Goal: Answer question/provide support

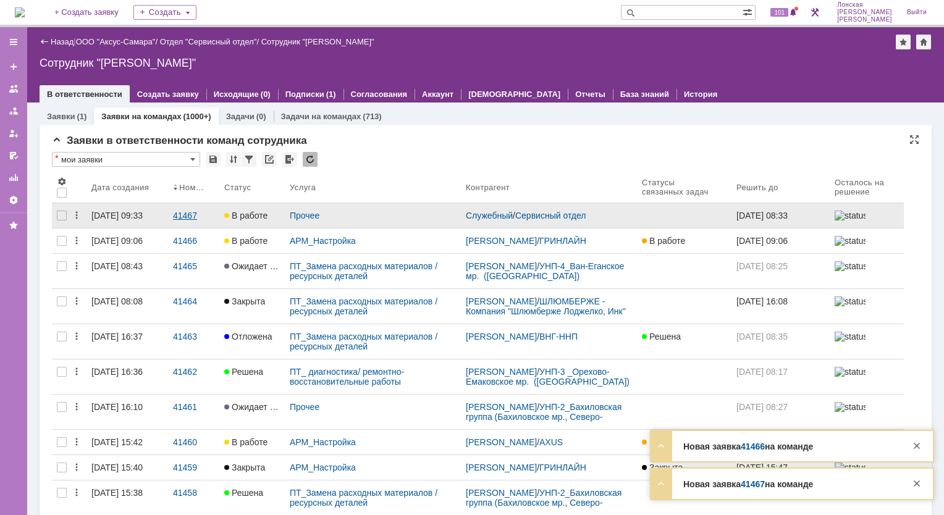
click at [175, 212] on div "41467" at bounding box center [193, 216] width 41 height 10
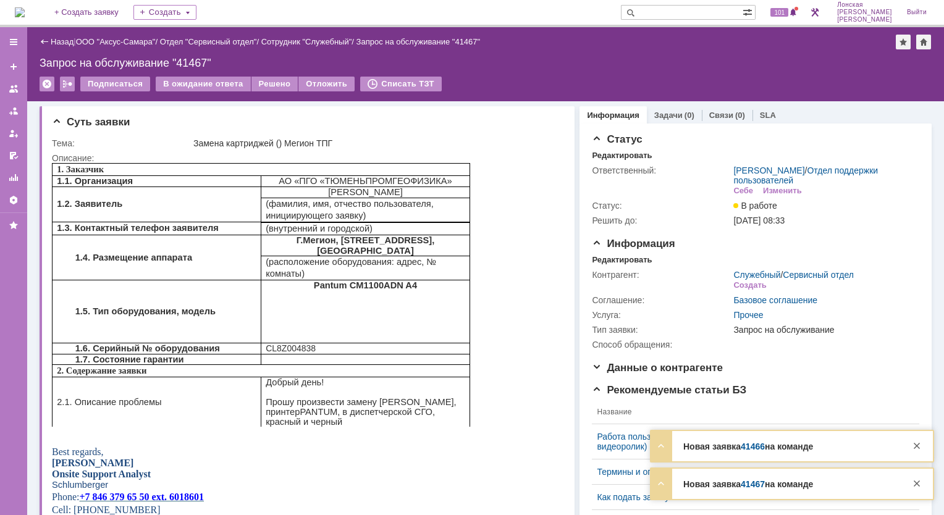
click at [763, 453] on div "Новая заявка 41466 на команде Тема ООО "ГК Гринлайн" Контрагент [PERSON_NAME]" at bounding box center [792, 446] width 282 height 30
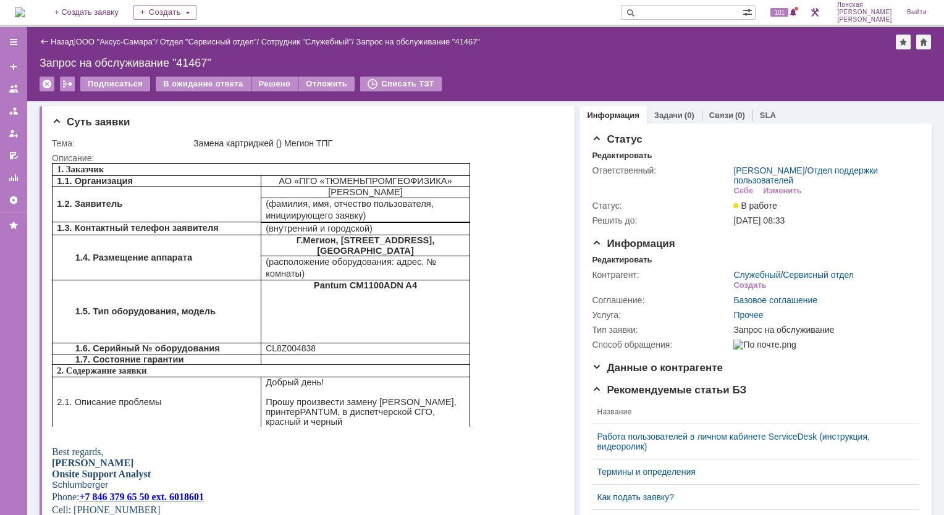
click at [732, 449] on div "Работа пользователей в личном кабинете ServiceDesk (инструкция, видеоролик)" at bounding box center [751, 442] width 308 height 20
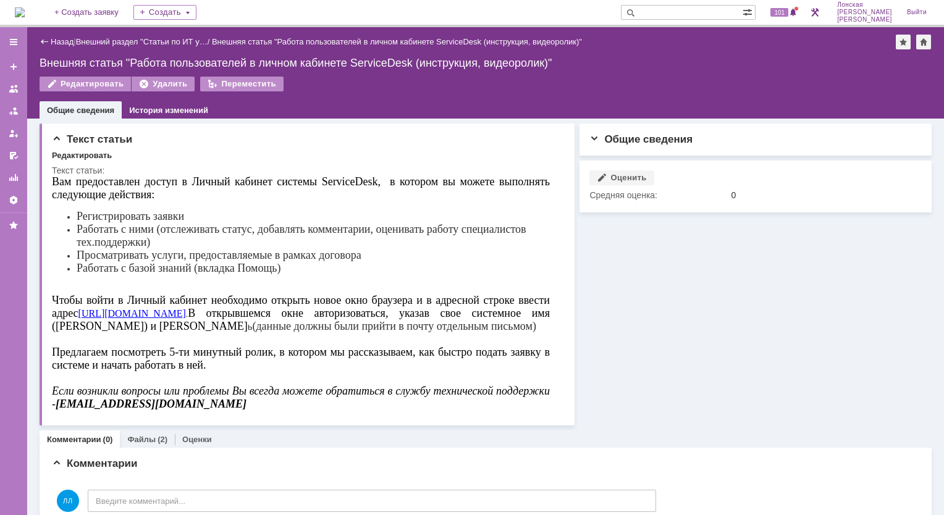
click at [43, 43] on div "Назад" at bounding box center [57, 41] width 34 height 9
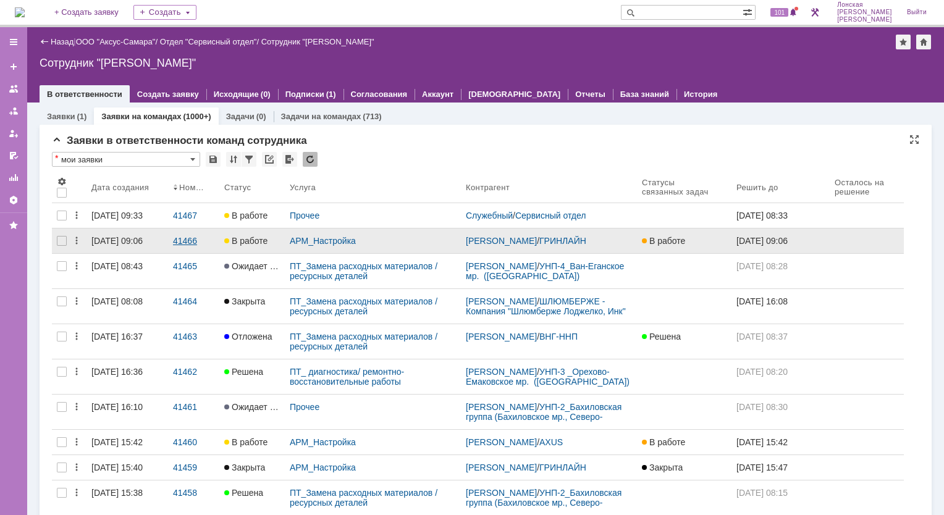
click at [170, 246] on link "41466" at bounding box center [193, 241] width 51 height 25
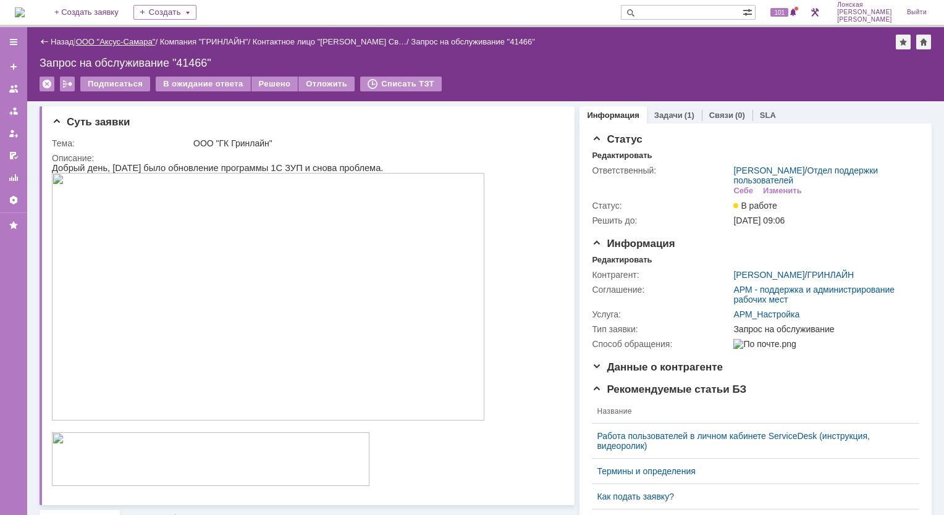
click at [116, 41] on link "ООО "Аксус-Самара"" at bounding box center [116, 41] width 80 height 9
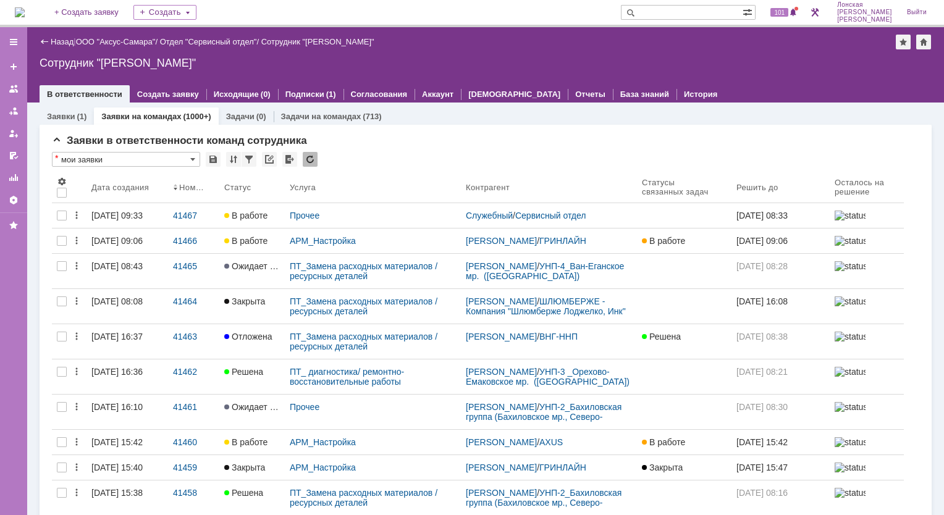
click at [146, 117] on link "Заявки на командах" at bounding box center [141, 116] width 80 height 9
